Goal: Subscribe to service/newsletter

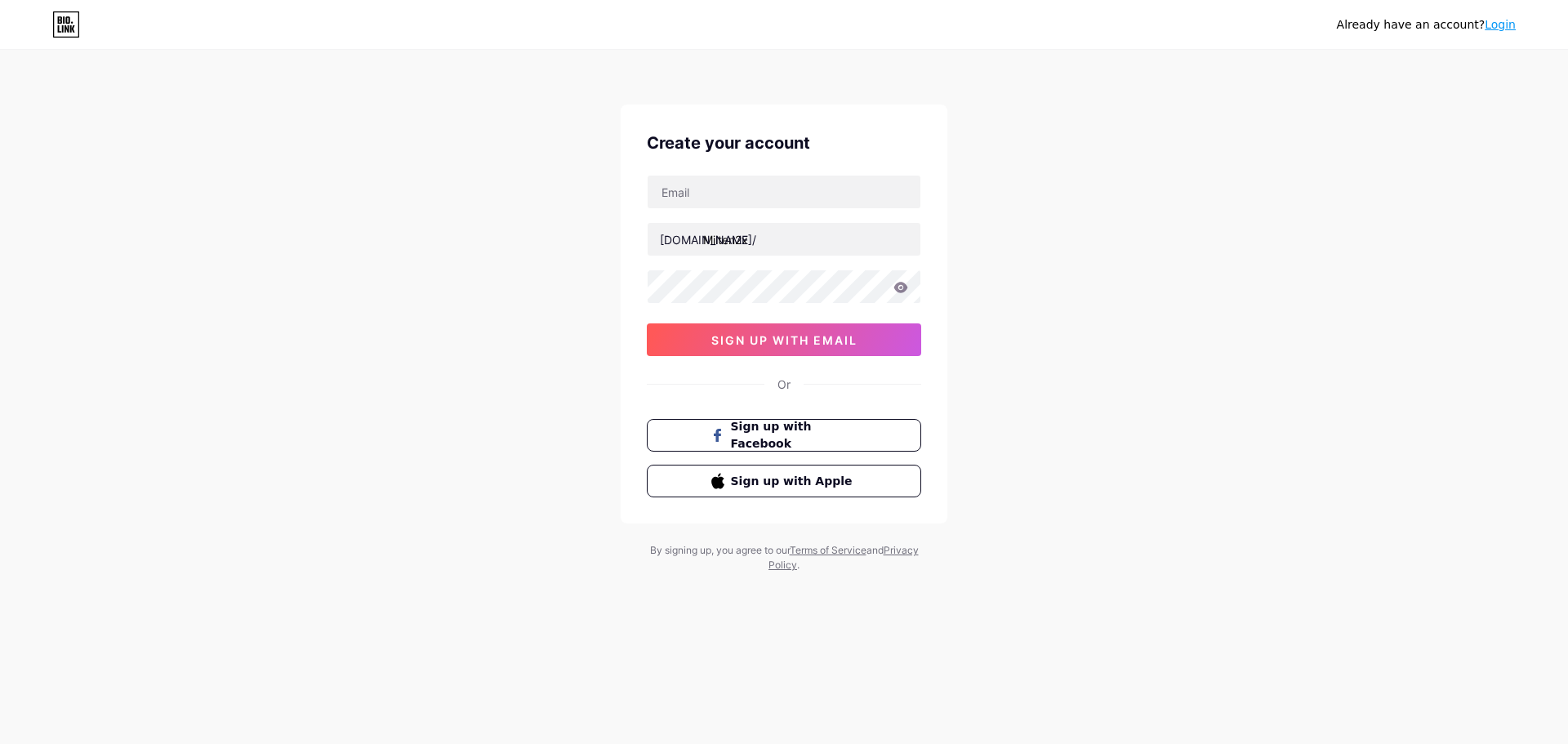
click at [1503, 18] on link "Login" at bounding box center [1501, 24] width 31 height 13
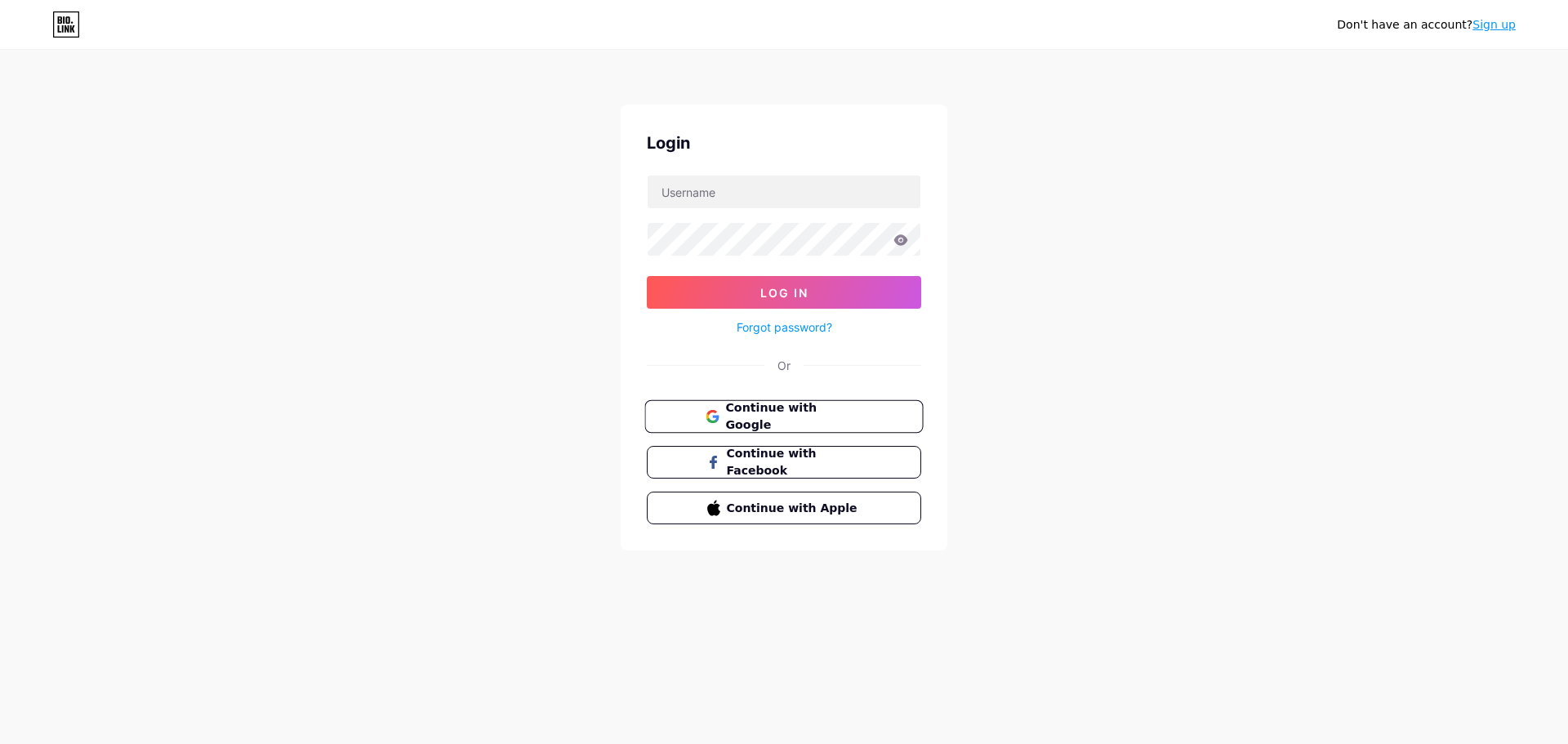
click at [822, 418] on span "Continue with Google" at bounding box center [793, 417] width 136 height 35
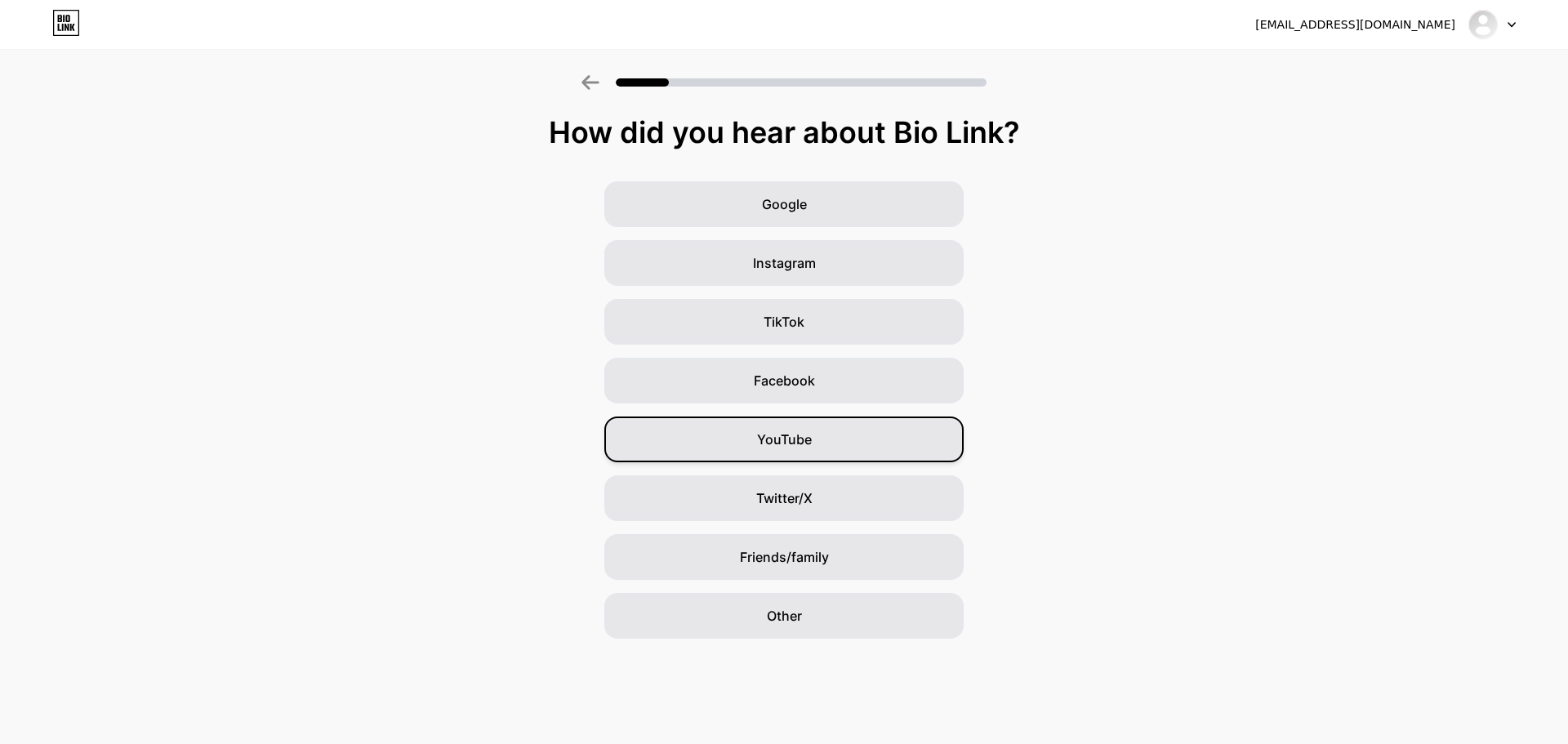
click at [774, 458] on div "YouTube" at bounding box center [784, 439] width 359 height 45
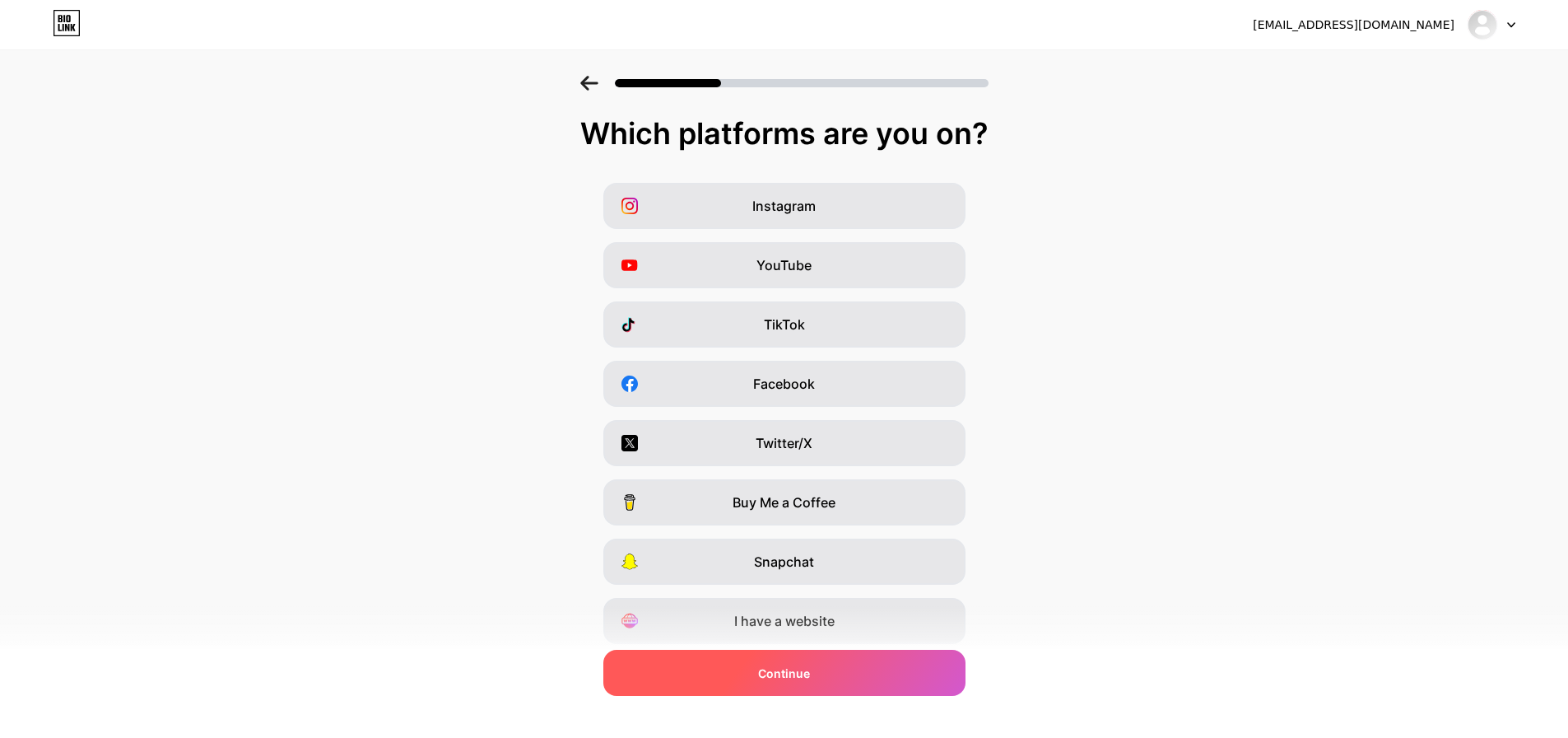
click at [766, 669] on span "Continue" at bounding box center [784, 673] width 52 height 18
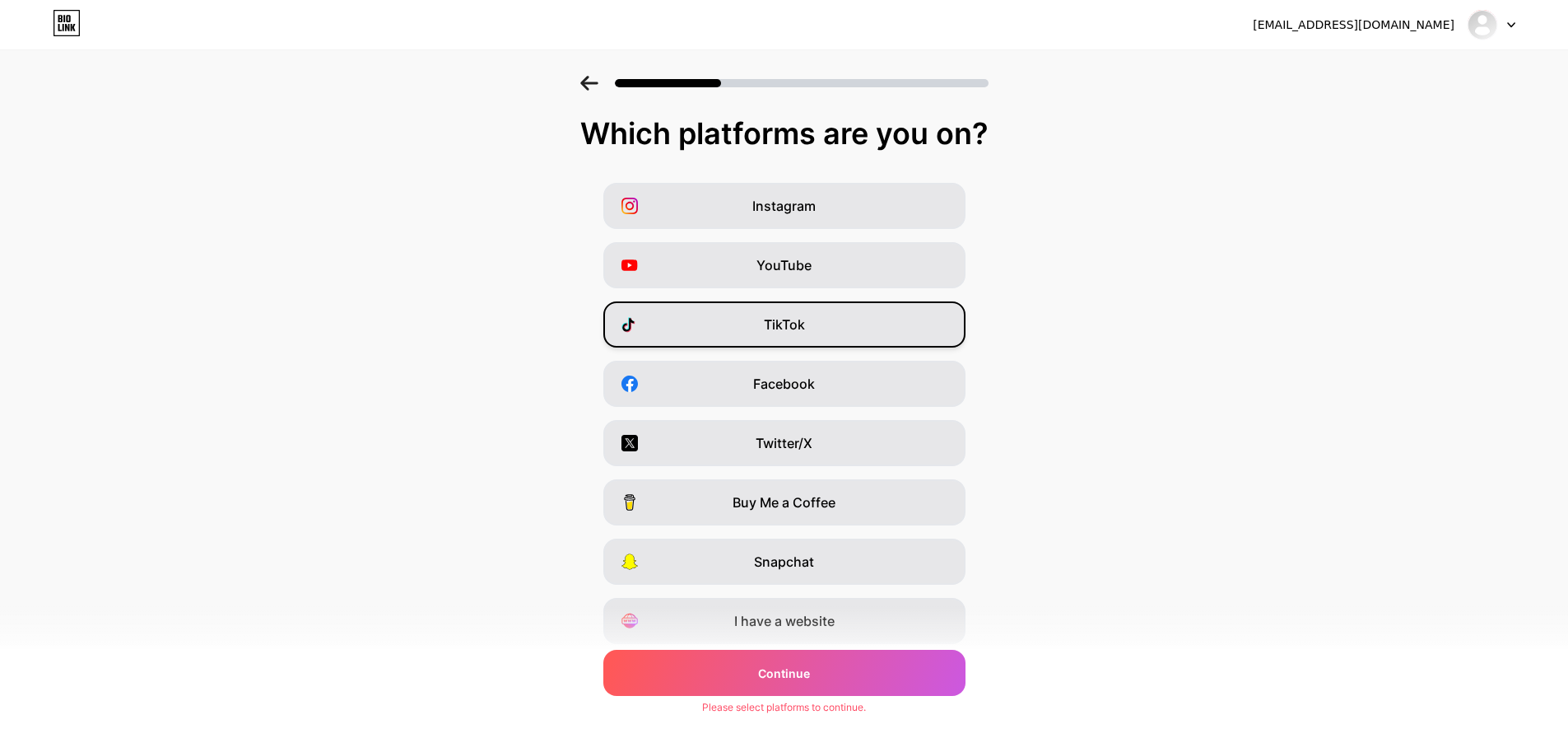
click at [850, 346] on div "TikTok" at bounding box center [784, 325] width 362 height 46
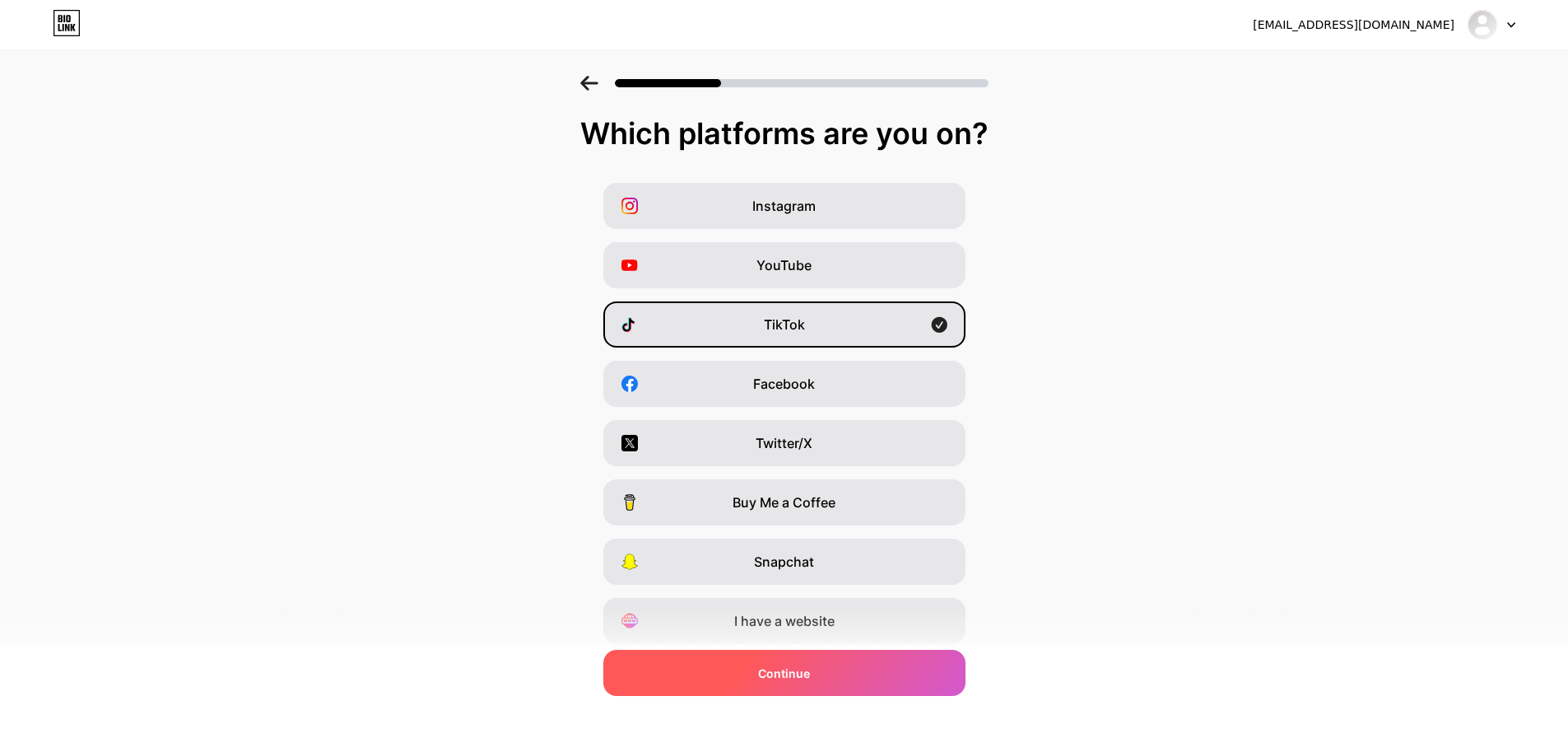
click at [799, 676] on span "Continue" at bounding box center [784, 673] width 52 height 18
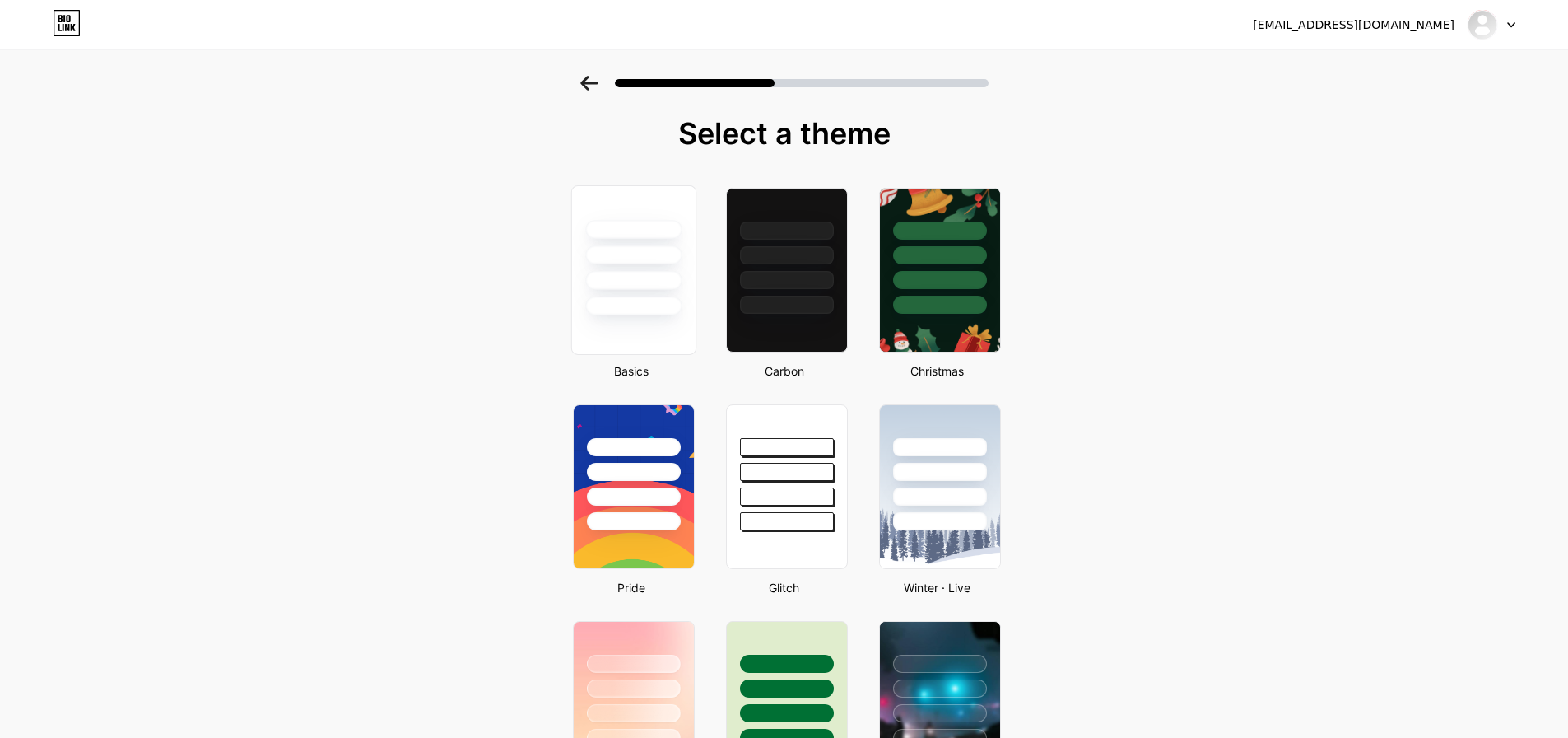
click at [626, 300] on div at bounding box center [634, 306] width 97 height 19
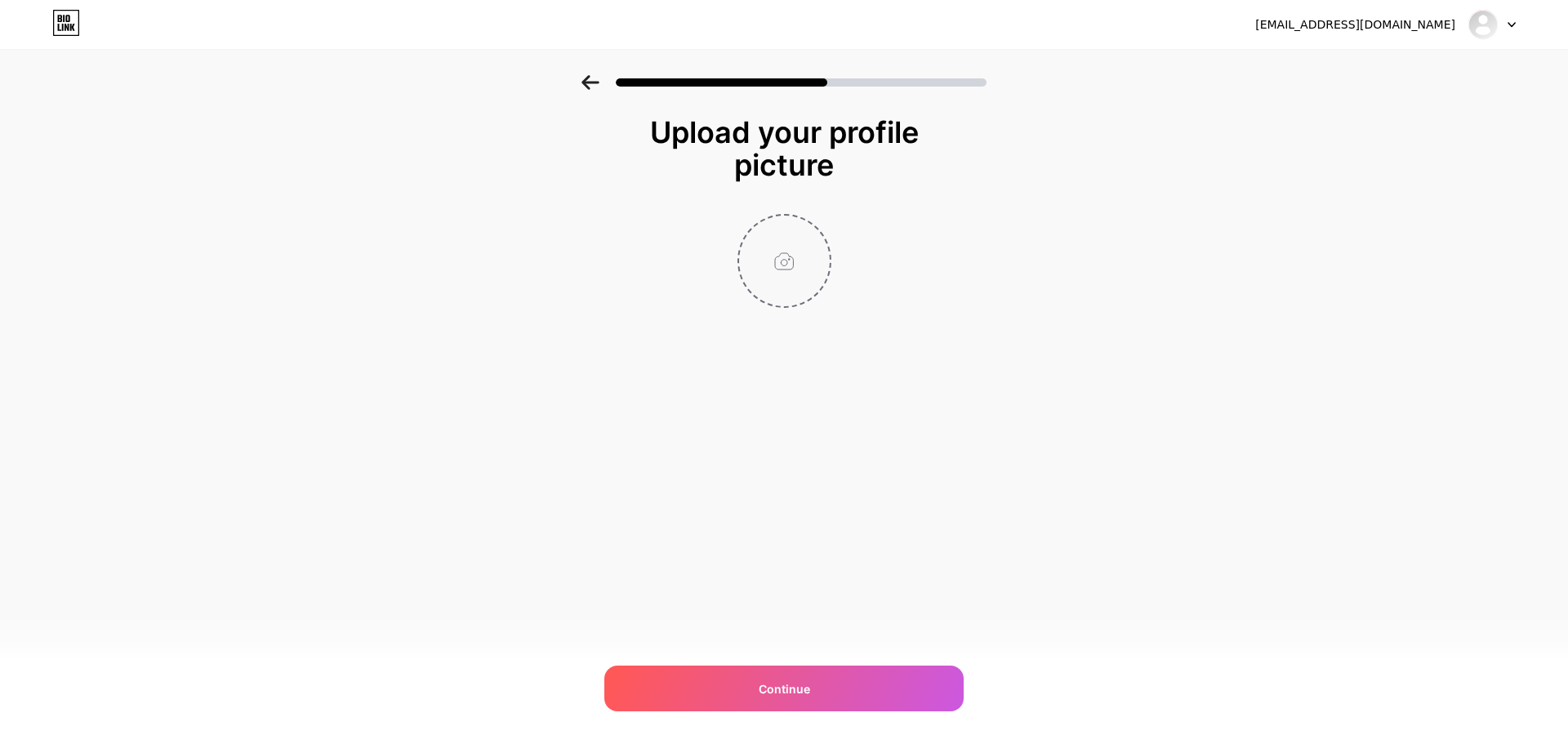
click at [804, 264] on input "file" at bounding box center [784, 261] width 91 height 91
type input "C:\fakepath\all in one.png"
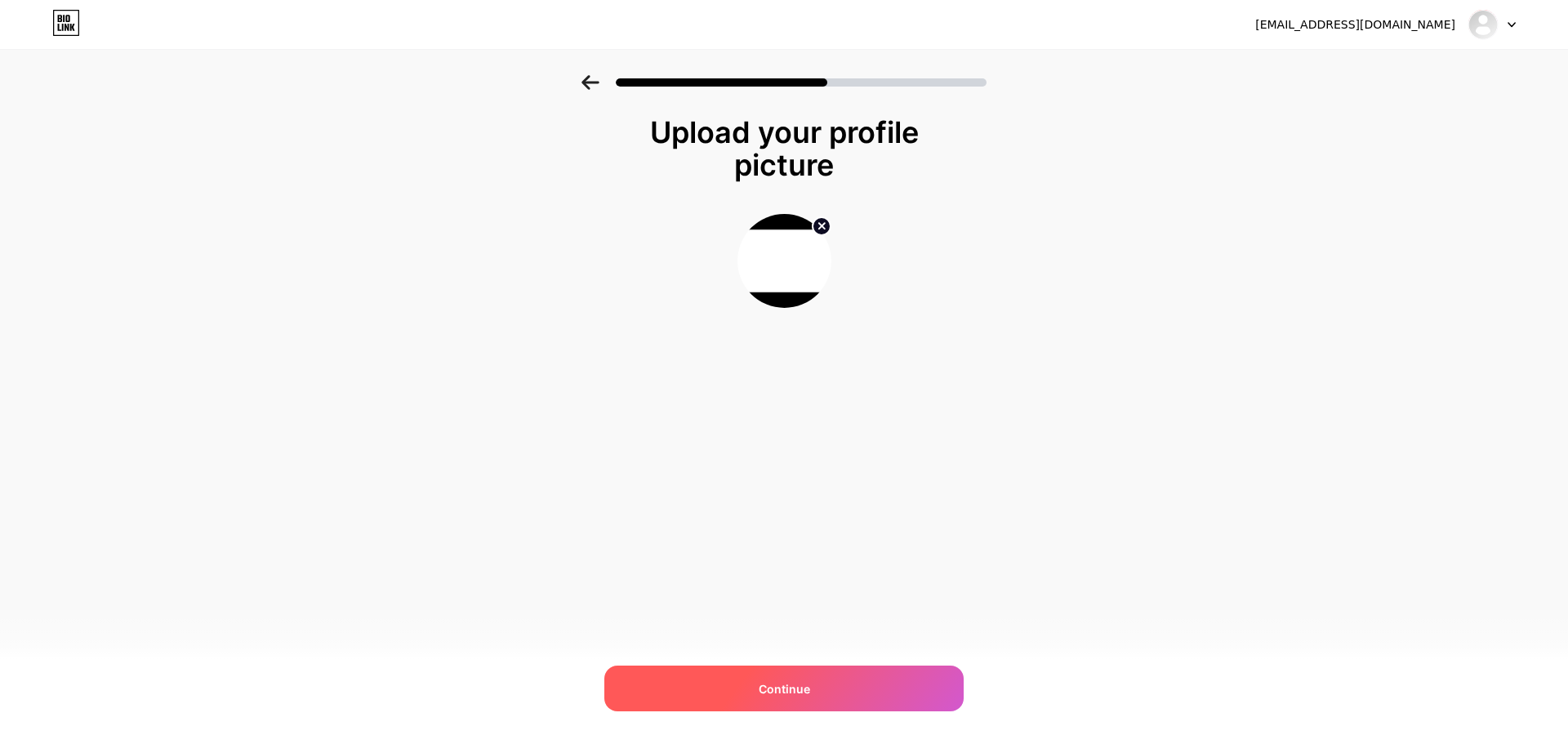
click at [842, 666] on div "Continue" at bounding box center [784, 688] width 359 height 45
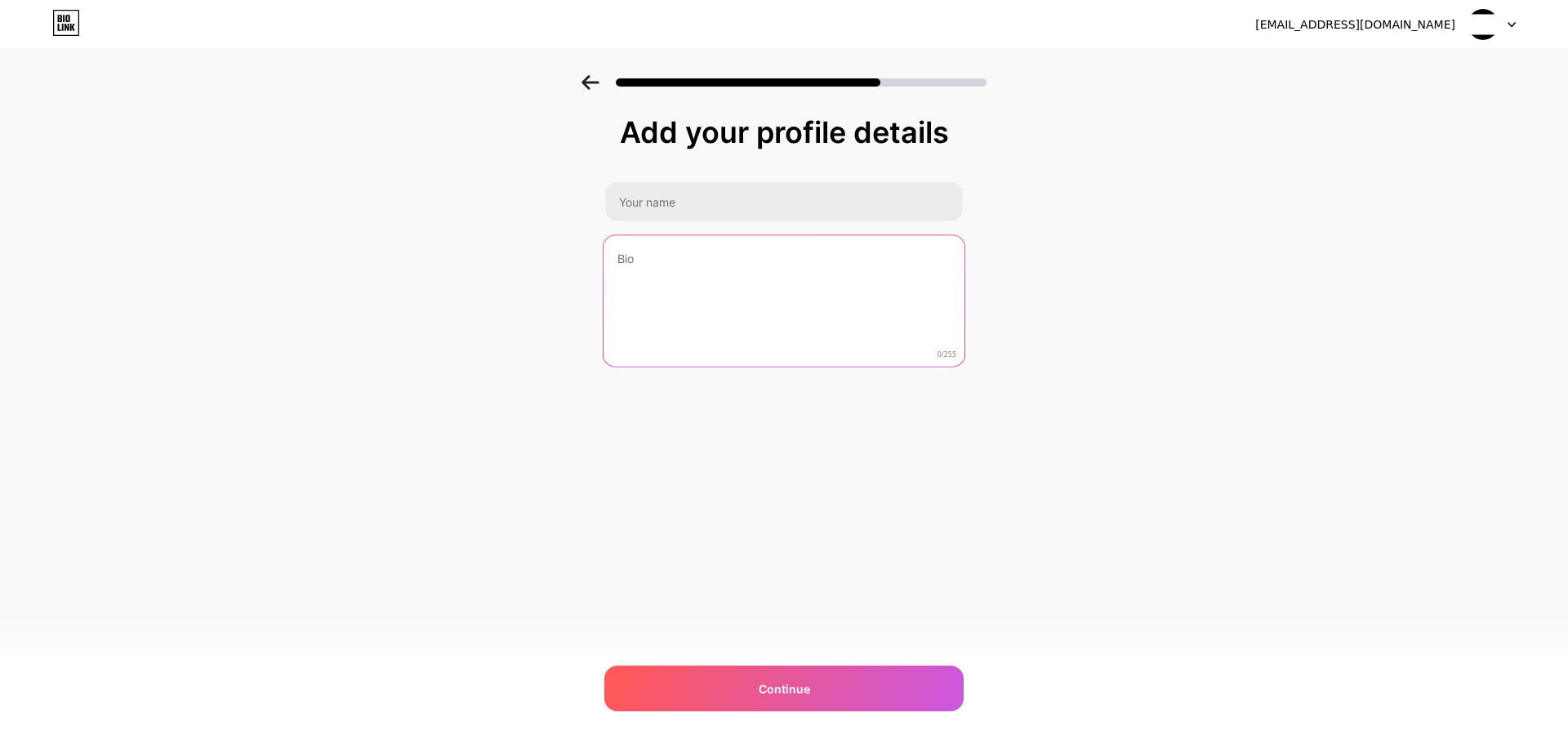
drag, startPoint x: 813, startPoint y: 308, endPoint x: 773, endPoint y: 281, distance: 48.3
click at [811, 304] on textarea at bounding box center [784, 302] width 361 height 133
paste textarea "Boost your website's speed and performance with [DOMAIN_NAME]! Our advanced pla…"
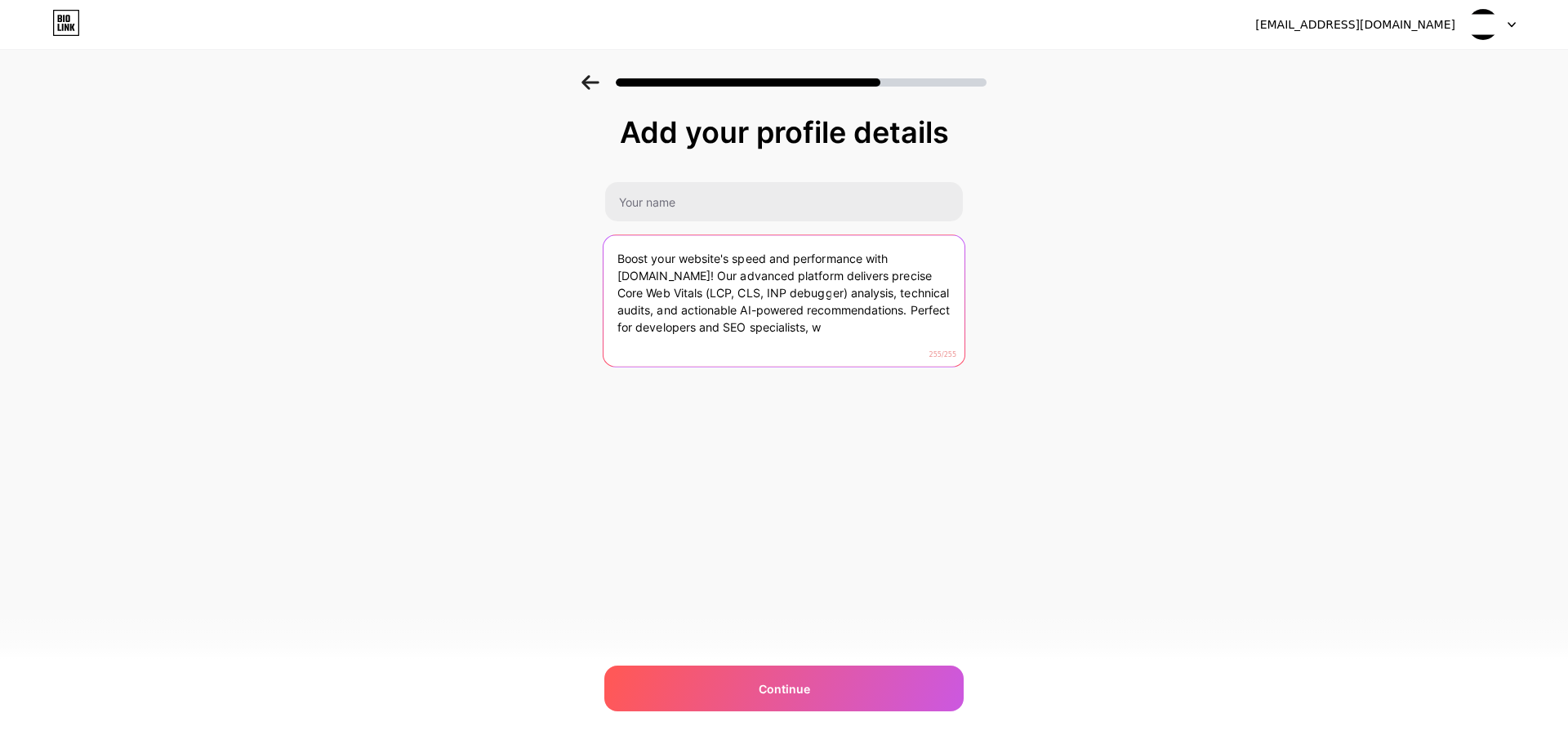
drag, startPoint x: 799, startPoint y: 343, endPoint x: 851, endPoint y: 304, distance: 65.0
click at [851, 304] on textarea "Boost your website's speed and performance with [DOMAIN_NAME]! Our advanced pla…" at bounding box center [784, 302] width 361 height 133
click at [846, 329] on textarea "Boost your website's speed and performance with [DOMAIN_NAME]! Our advanced pla…" at bounding box center [784, 302] width 361 height 133
drag, startPoint x: 852, startPoint y: 304, endPoint x: 910, endPoint y: 354, distance: 76.6
click at [910, 354] on textarea "Boost your website's speed and performance with [DOMAIN_NAME]! Our advanced pla…" at bounding box center [784, 302] width 361 height 133
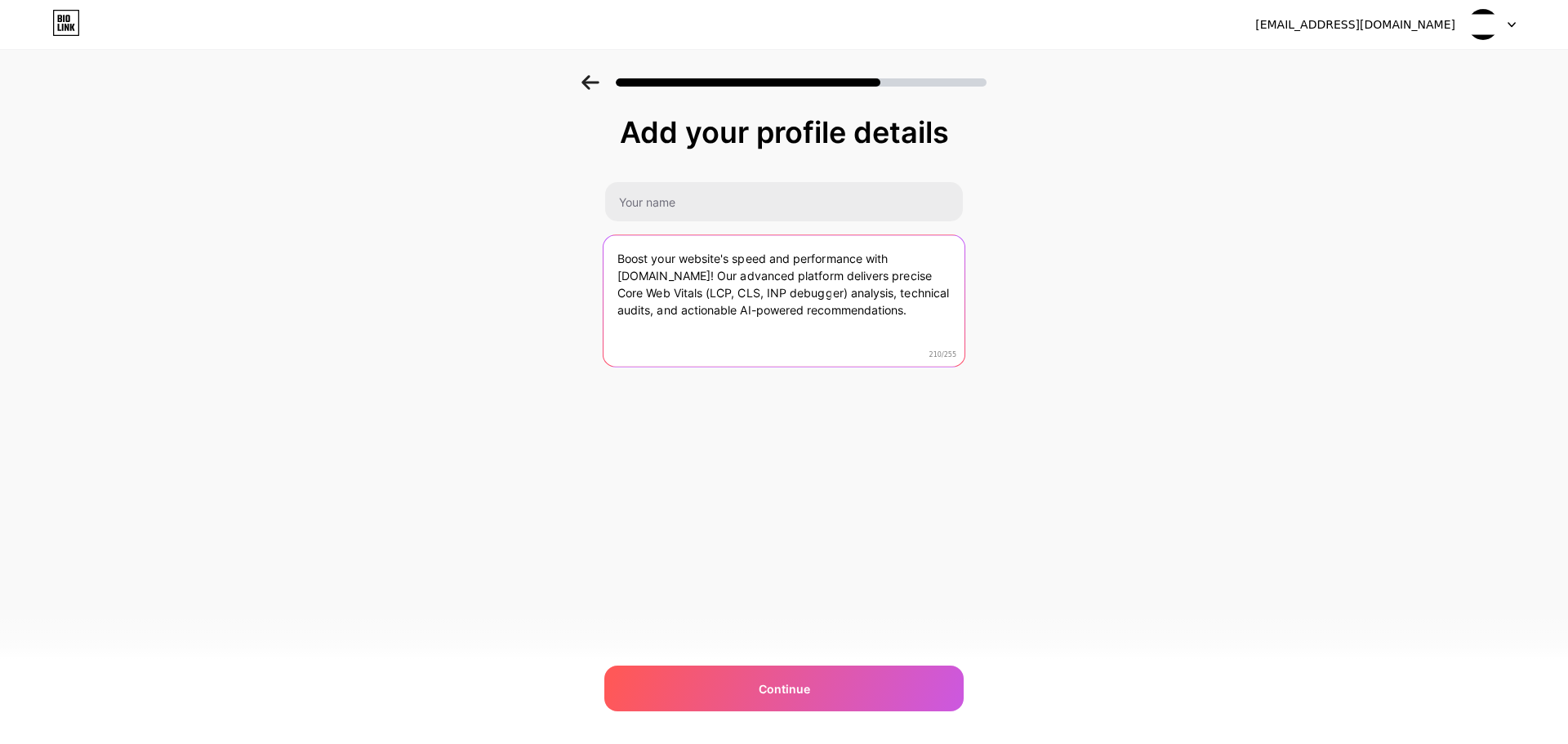
type textarea "Boost your website's speed and performance with [DOMAIN_NAME]! Our advanced pla…"
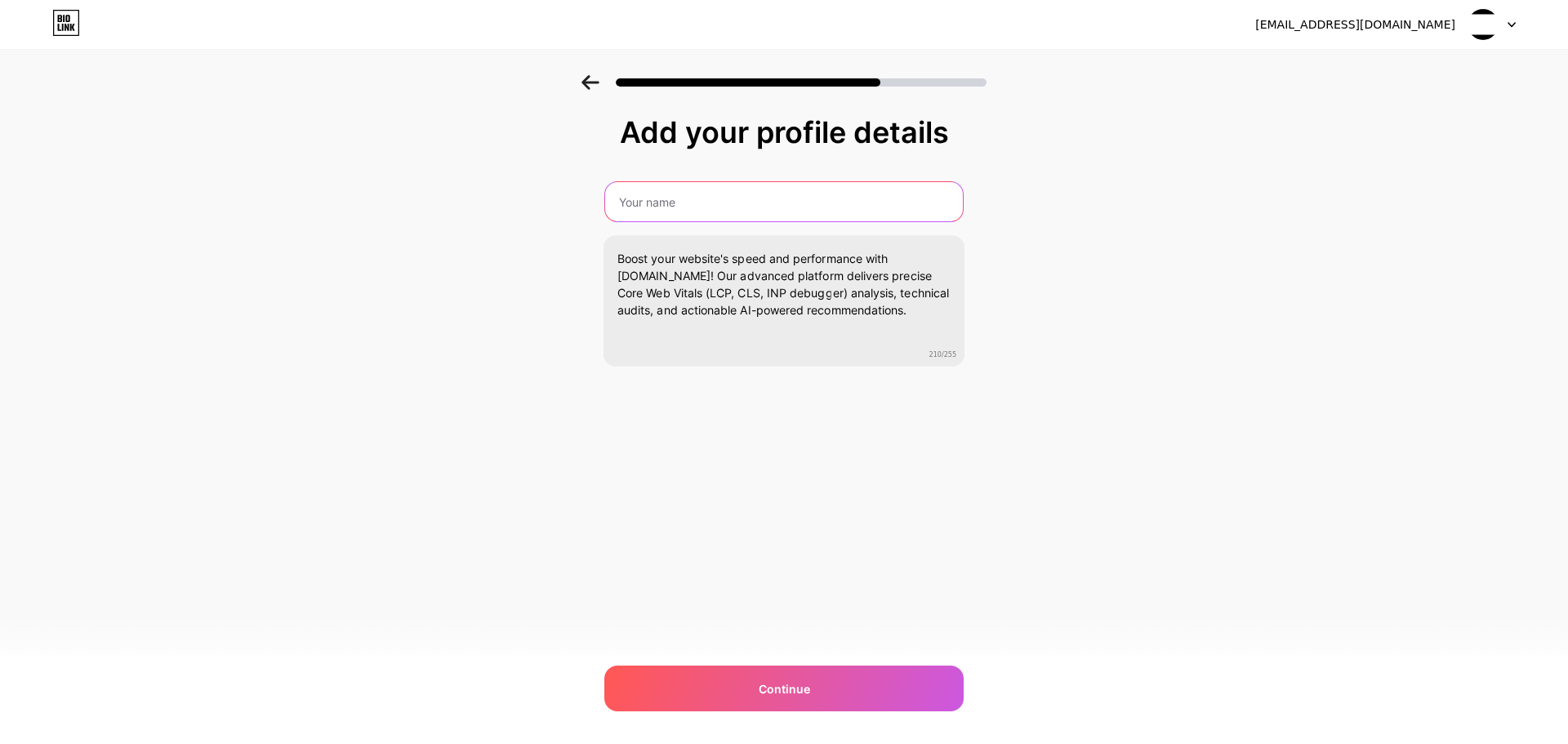
click at [811, 206] on input "text" at bounding box center [784, 201] width 358 height 39
paste input "Milten2x"
type input "Milten2x"
click at [645, 445] on div "Add your profile details Milten2x Boost your website's speed and performance wi…" at bounding box center [784, 282] width 359 height 332
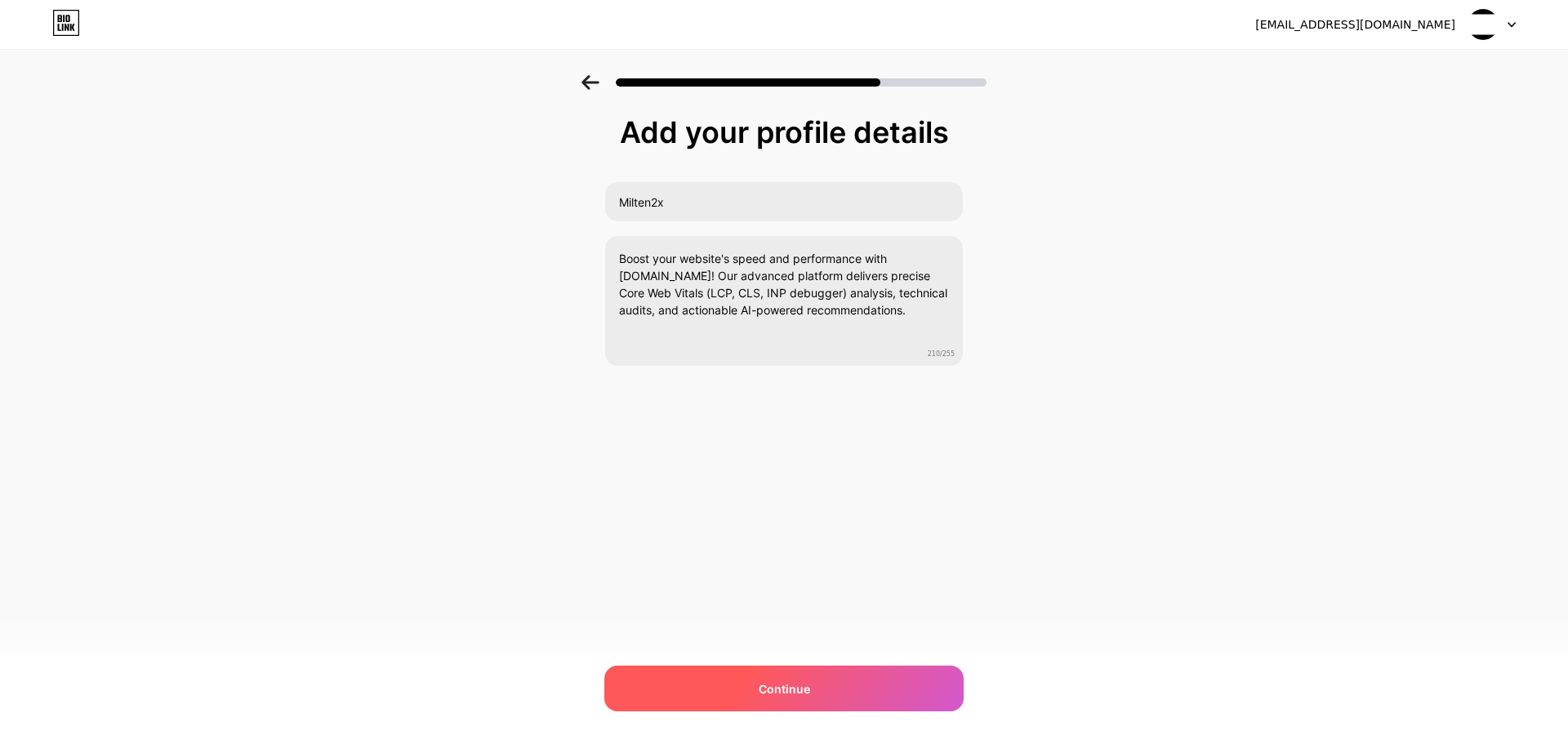
click at [820, 687] on div "Continue" at bounding box center [784, 688] width 359 height 45
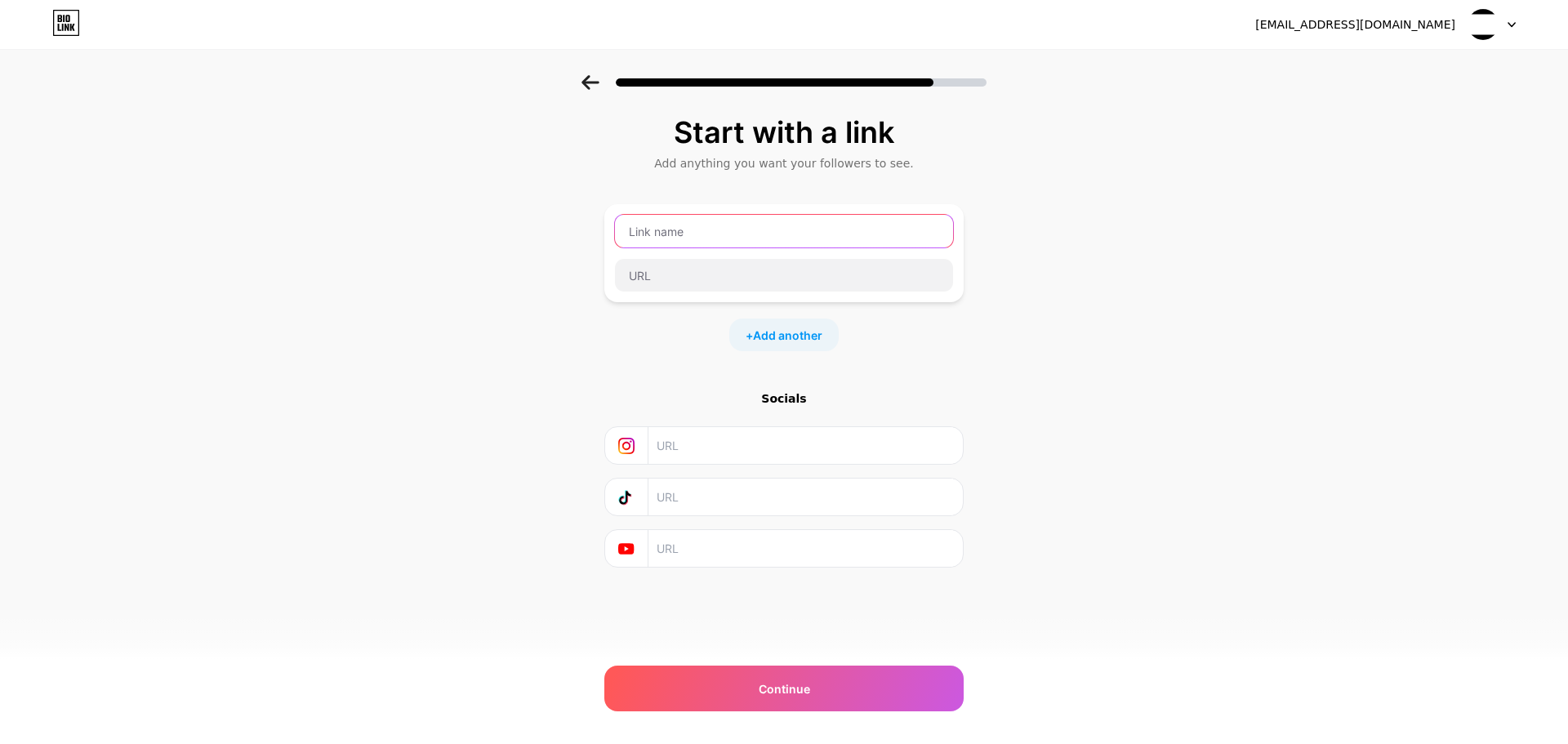
click at [657, 219] on input "text" at bounding box center [784, 230] width 339 height 32
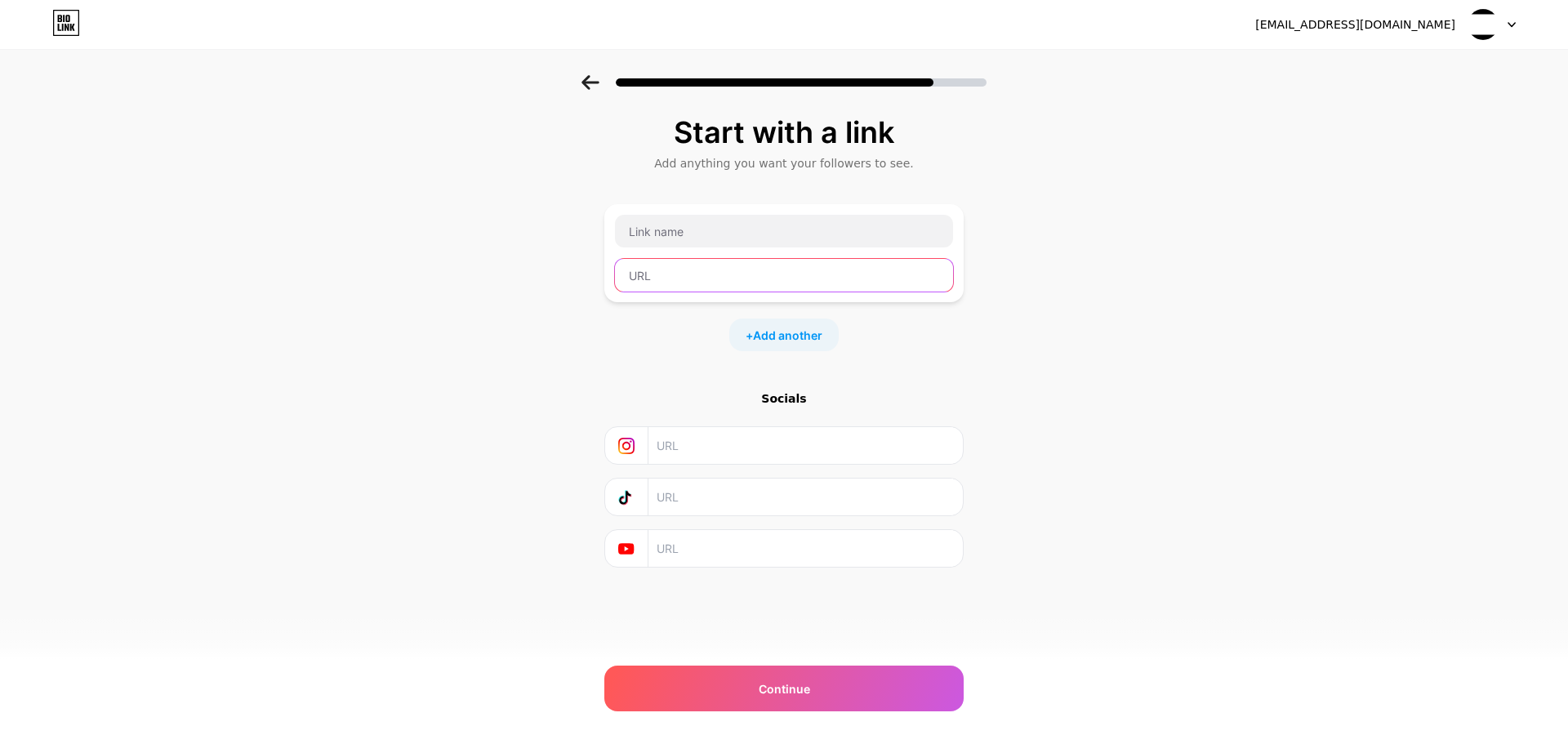
click at [674, 274] on input "text" at bounding box center [784, 275] width 339 height 32
paste input "[URL][DOMAIN_NAME]"
type input "[URL][DOMAIN_NAME]"
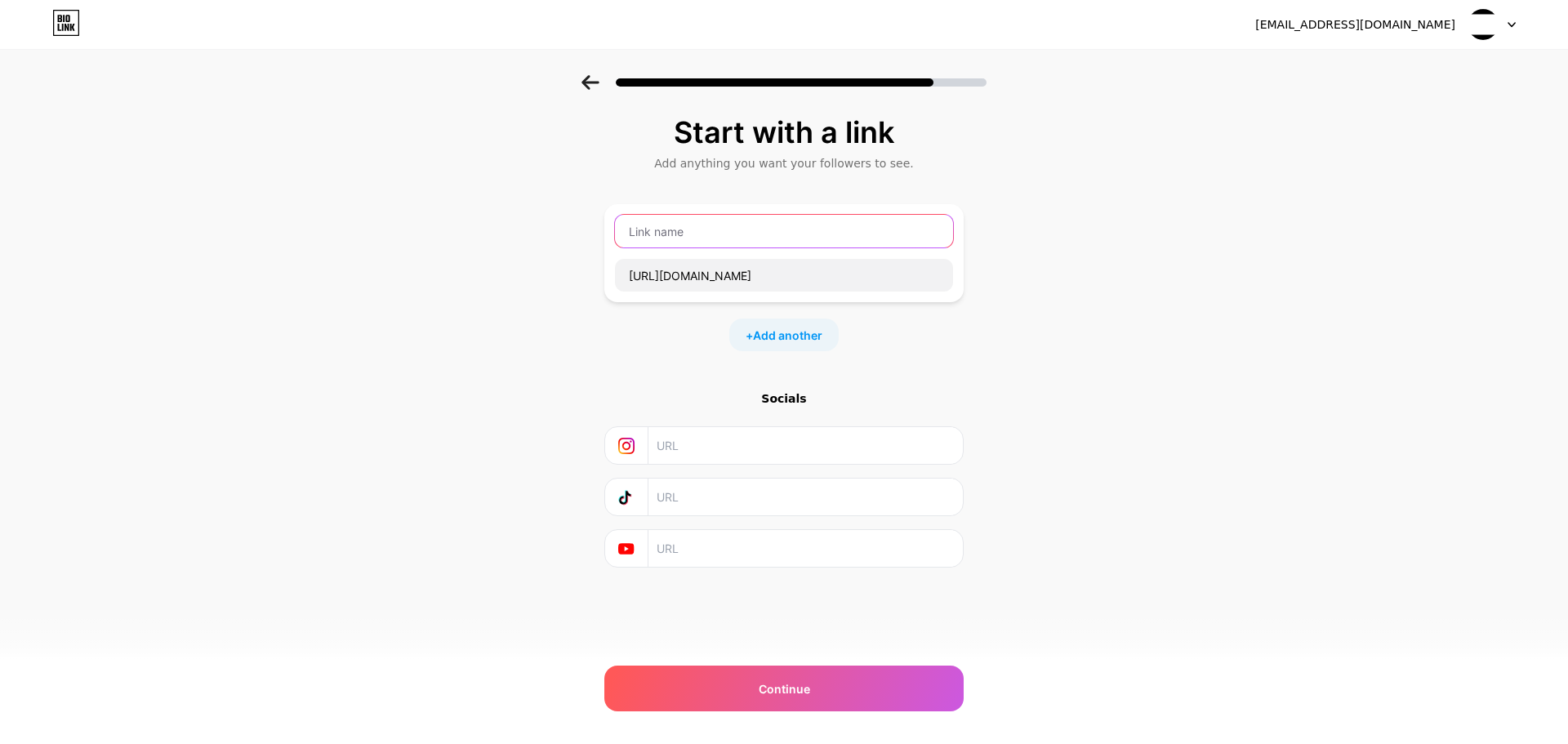
click at [709, 232] on input "text" at bounding box center [784, 230] width 339 height 32
paste input "inp debugger"
type input "inp debugger"
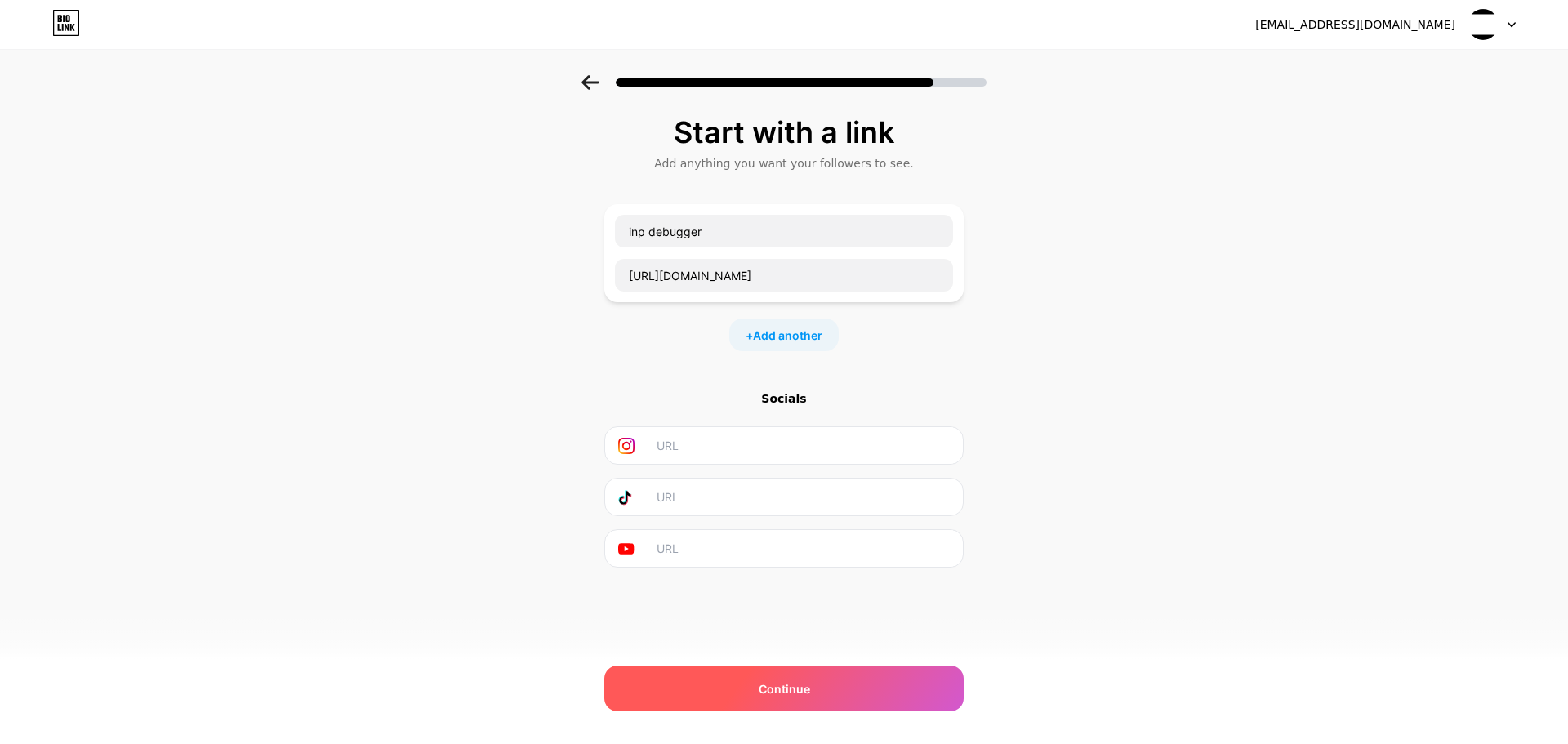
click at [792, 693] on span "Continue" at bounding box center [784, 689] width 51 height 17
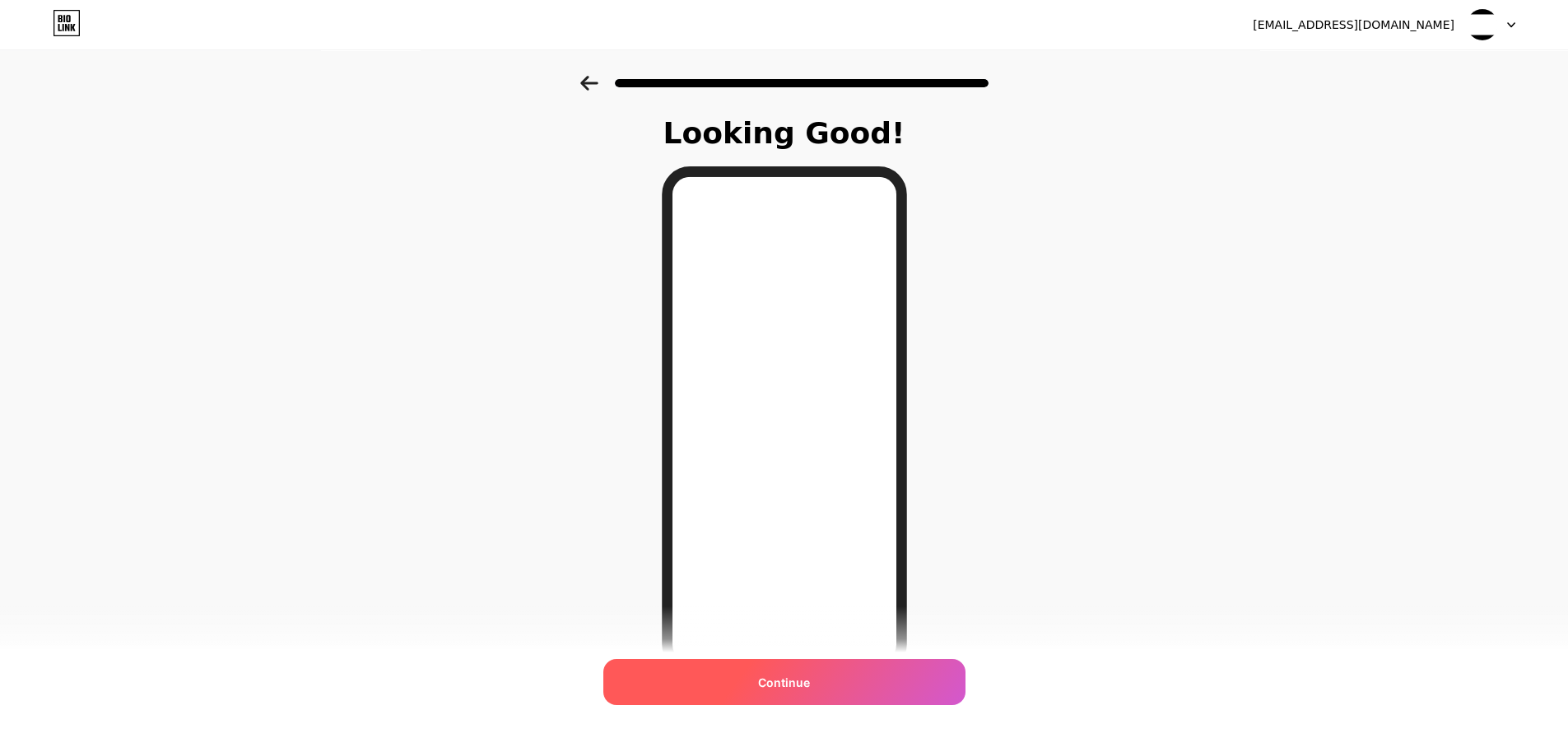
click at [810, 670] on div "Continue" at bounding box center [784, 682] width 362 height 46
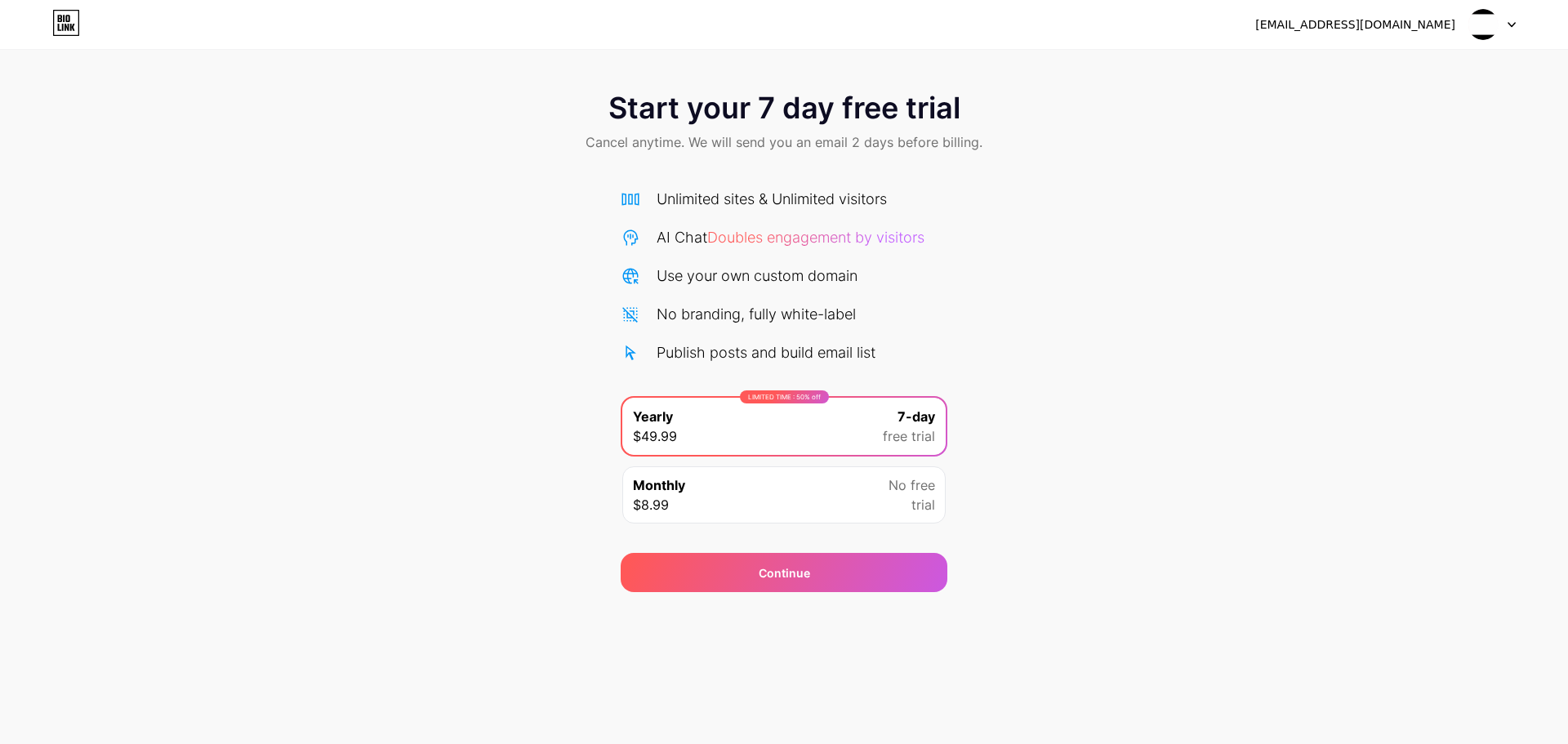
click at [876, 481] on div "Monthly $8.99 No free trial" at bounding box center [784, 495] width 324 height 58
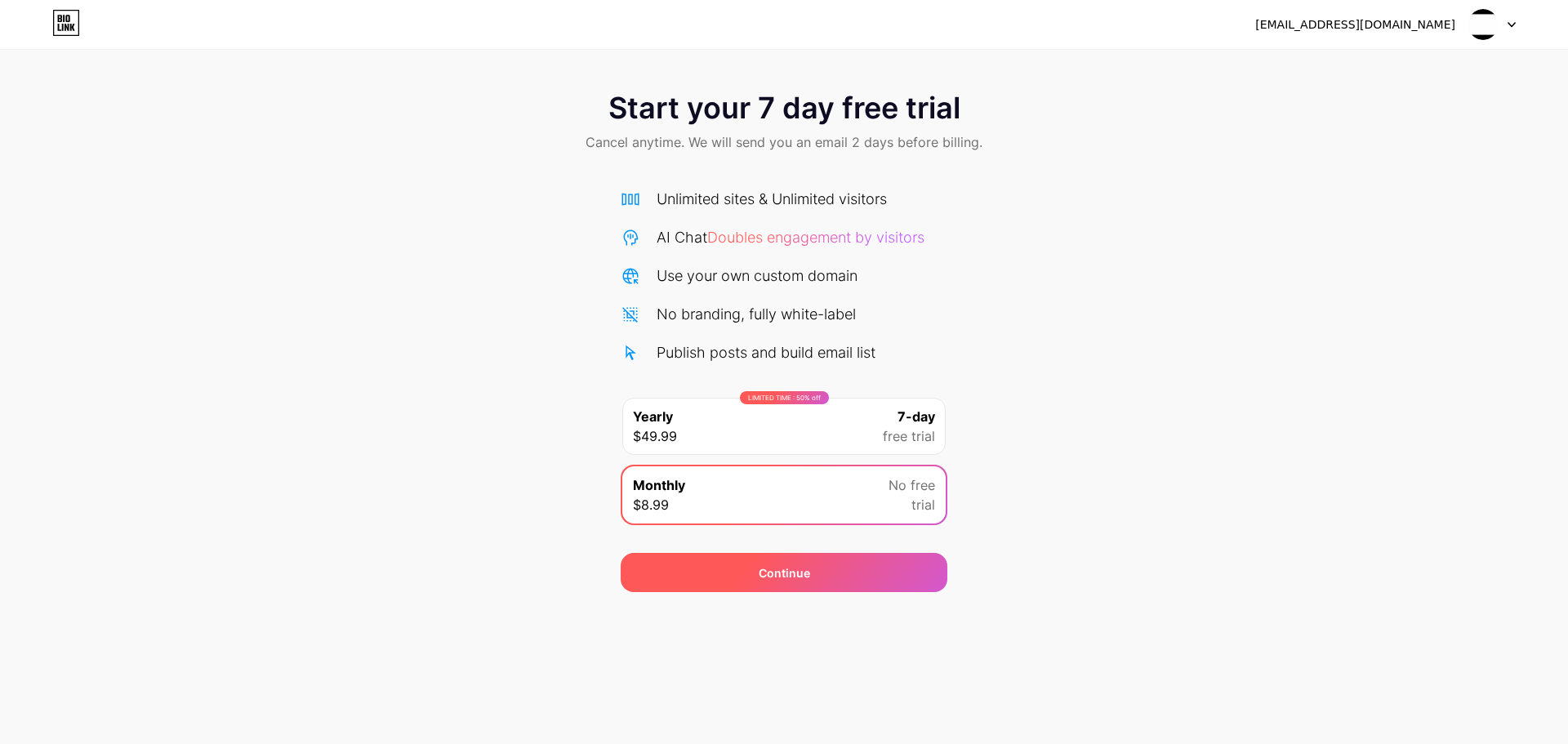
click at [884, 557] on div "Continue" at bounding box center [784, 572] width 326 height 39
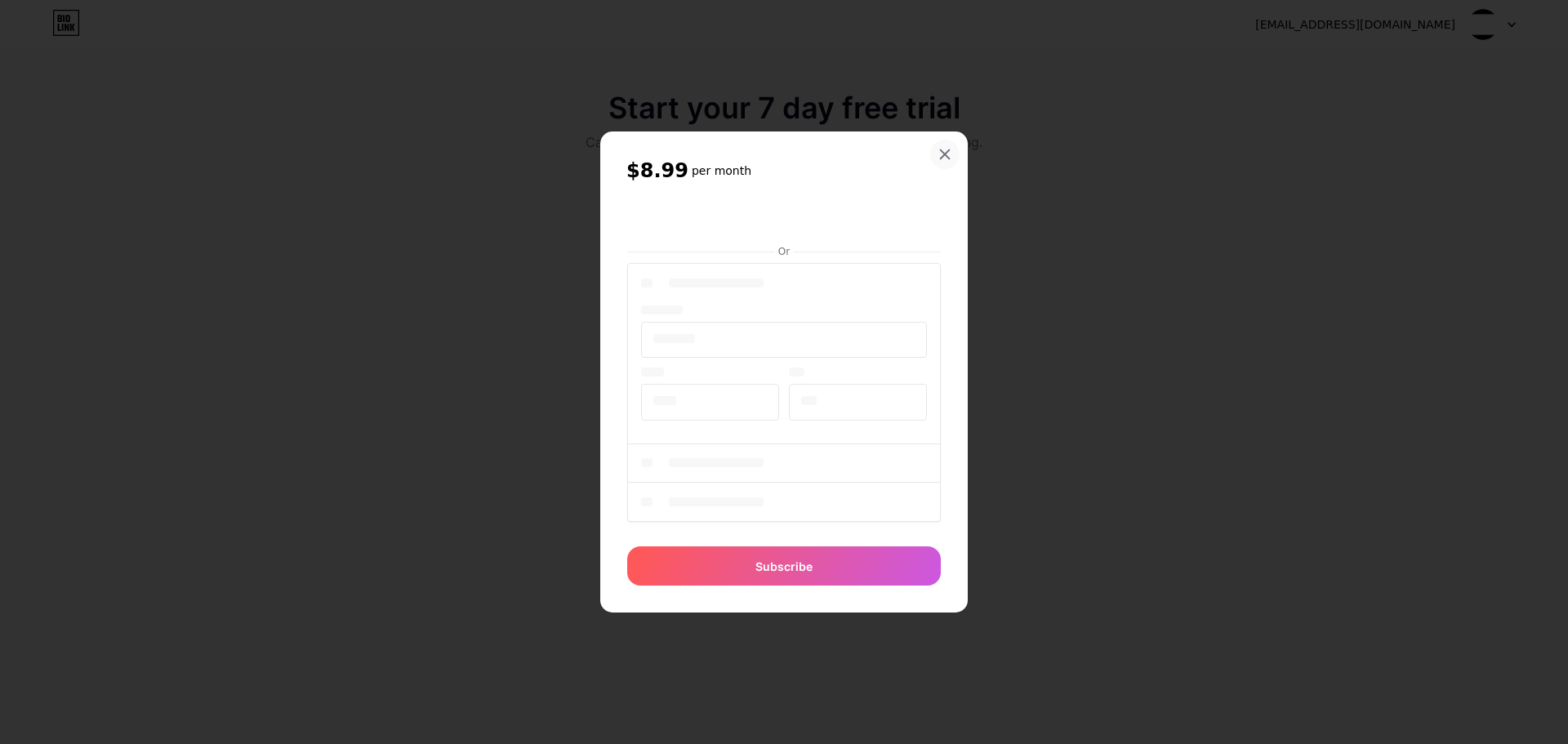
click at [949, 297] on div "$8.99 per month Or Subscribe" at bounding box center [784, 372] width 367 height 481
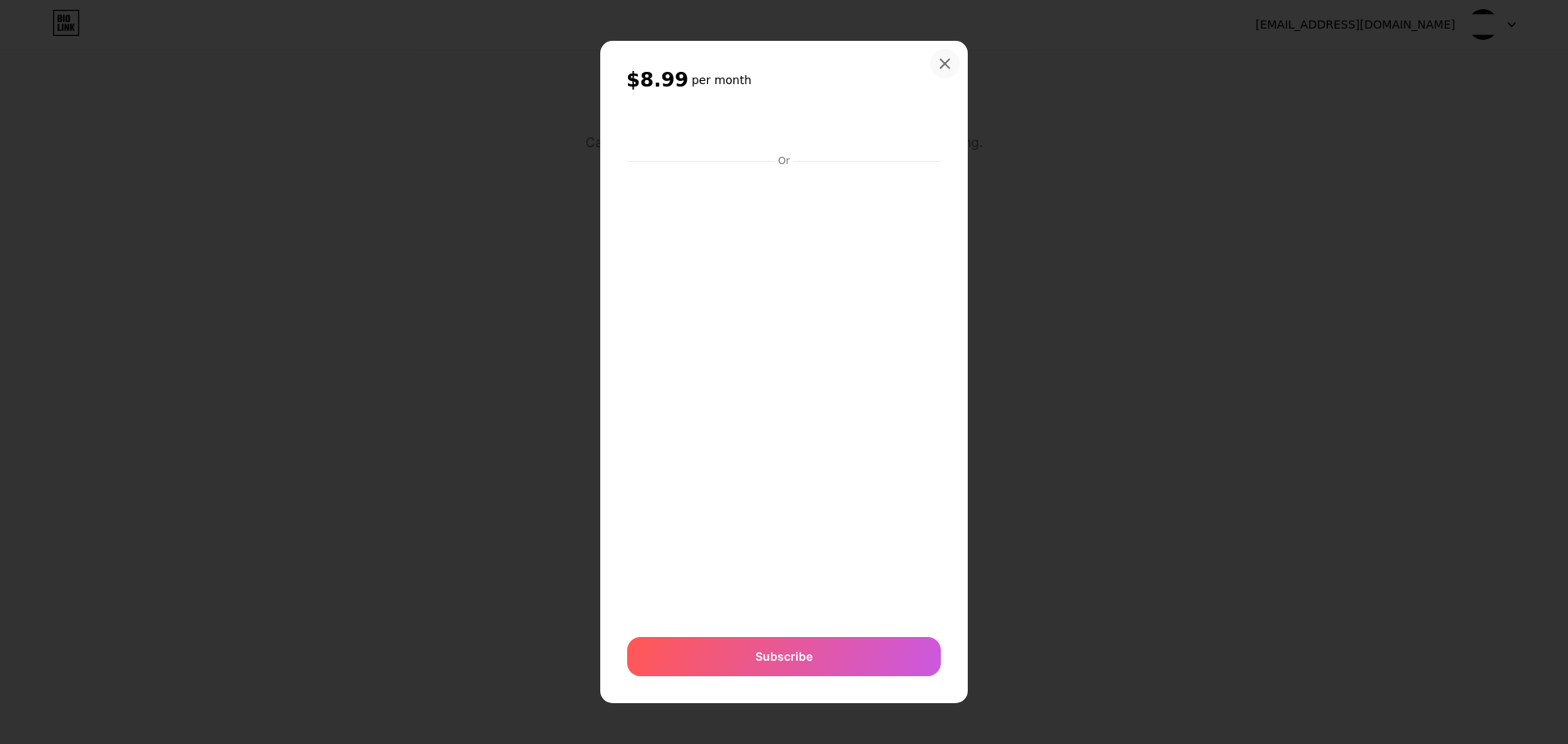
click at [943, 70] on icon at bounding box center [945, 64] width 13 height 13
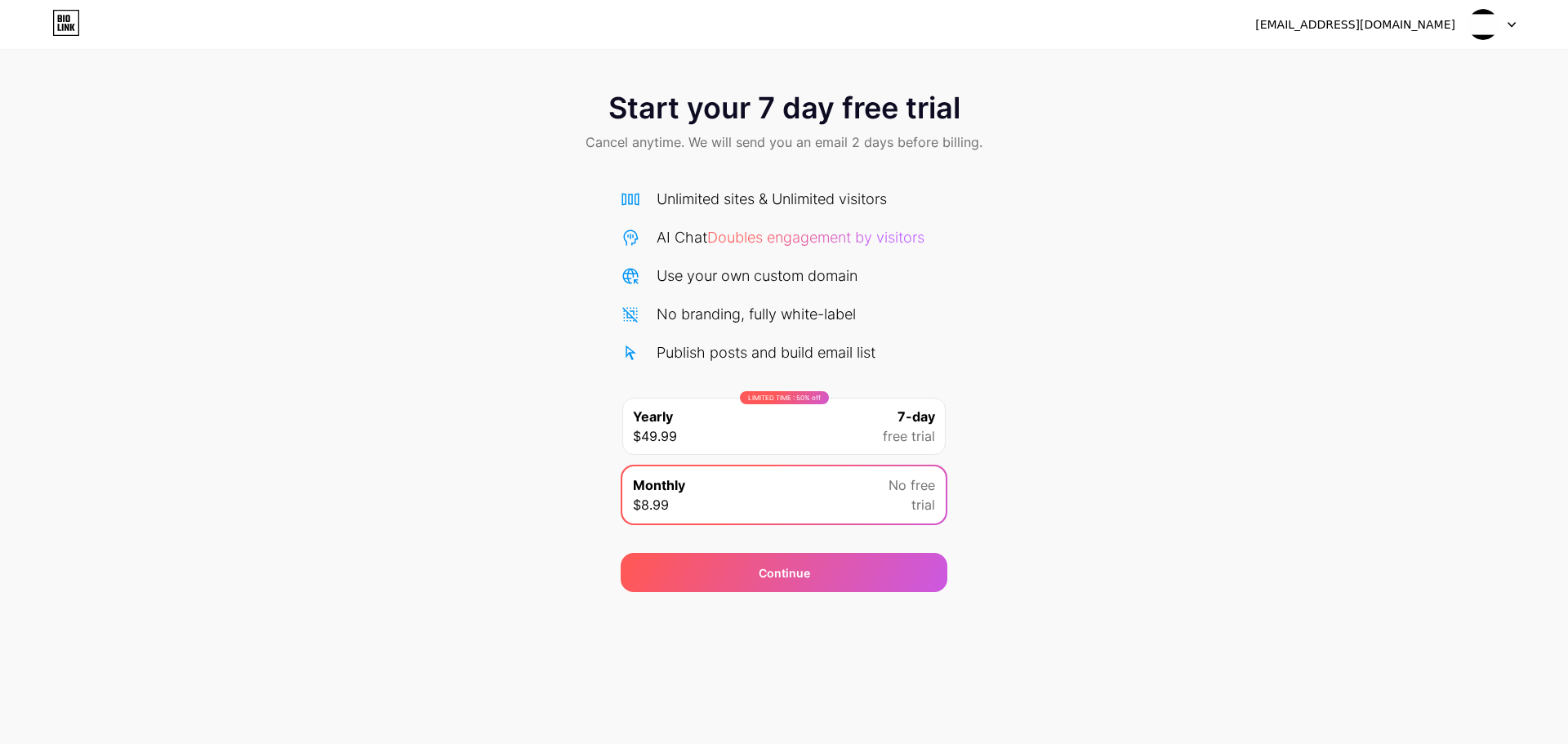
click at [674, 426] on div "Yearly $49.99" at bounding box center [655, 426] width 45 height 39
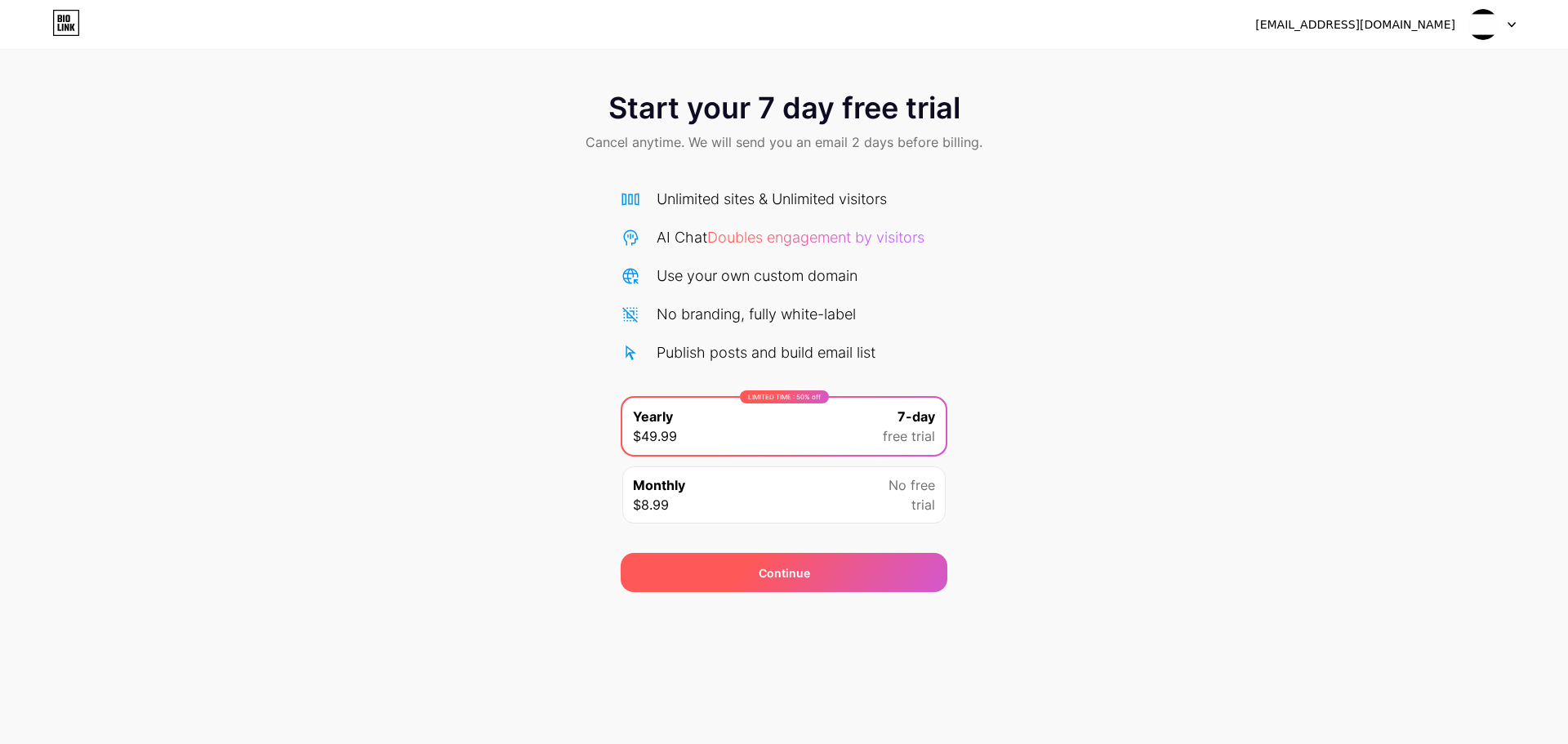
click at [772, 587] on div "Continue" at bounding box center [784, 572] width 326 height 39
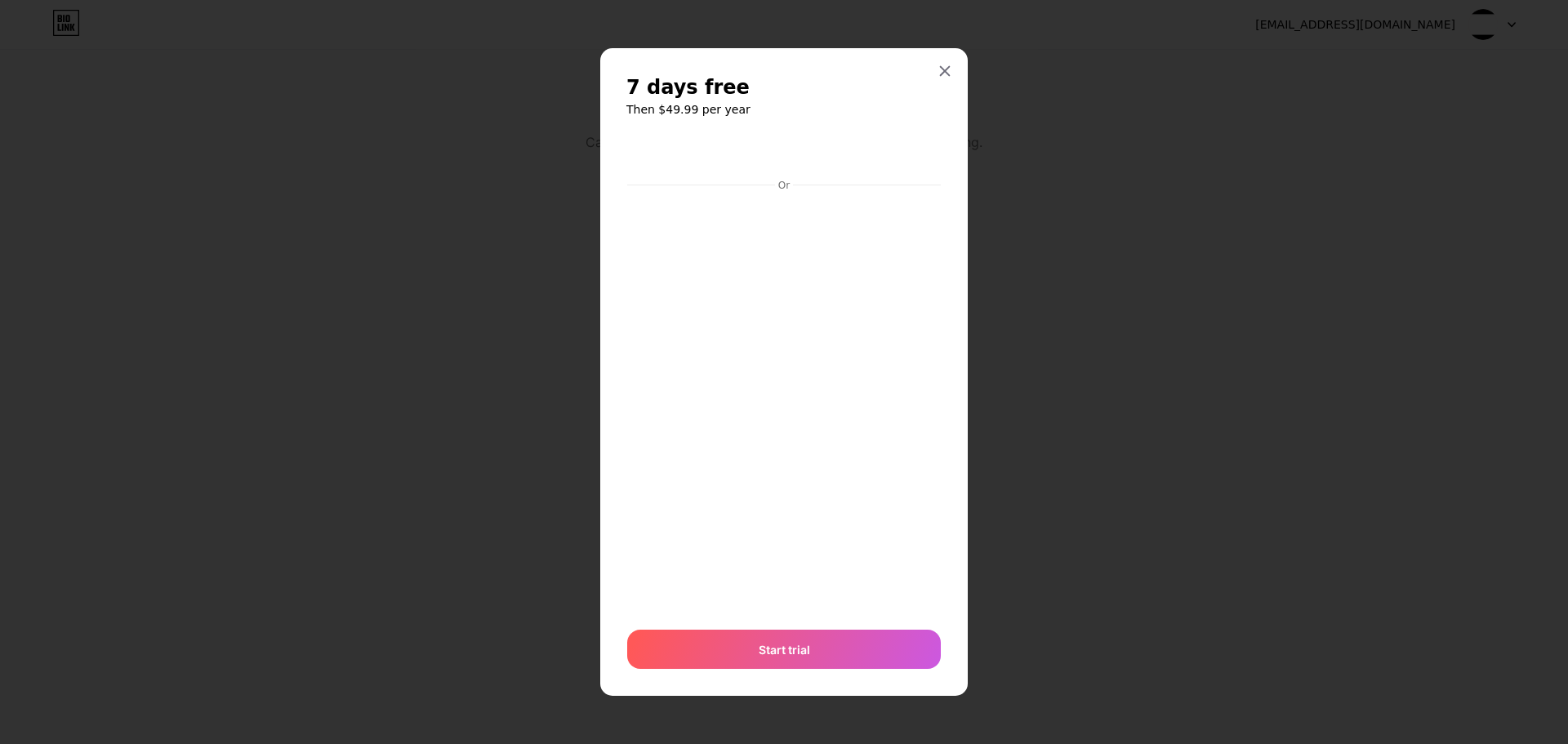
click at [1403, 375] on div at bounding box center [784, 372] width 1568 height 744
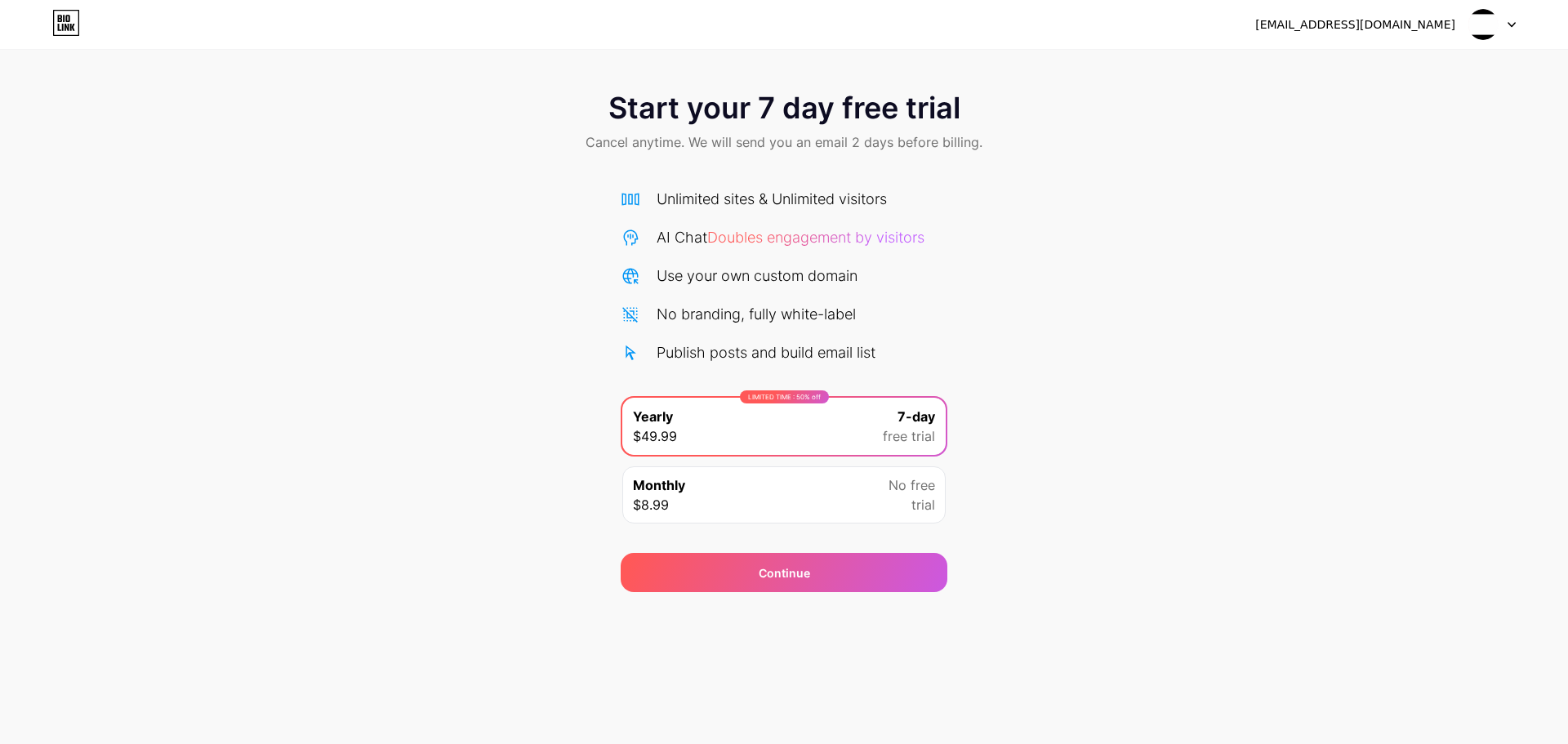
drag, startPoint x: 1472, startPoint y: 58, endPoint x: 1487, endPoint y: 21, distance: 39.9
click at [1476, 51] on div "Start your 7 day free trial Cancel anytime. We will send you an email 2 days be…" at bounding box center [784, 296] width 1568 height 592
click at [1487, 19] on img at bounding box center [1483, 24] width 31 height 31
click at [228, 116] on div "Start your 7 day free trial Cancel anytime. We will send you an email 2 days be…" at bounding box center [784, 123] width 1568 height 96
click at [57, 25] on icon at bounding box center [66, 23] width 28 height 26
